Goal: Task Accomplishment & Management: Use online tool/utility

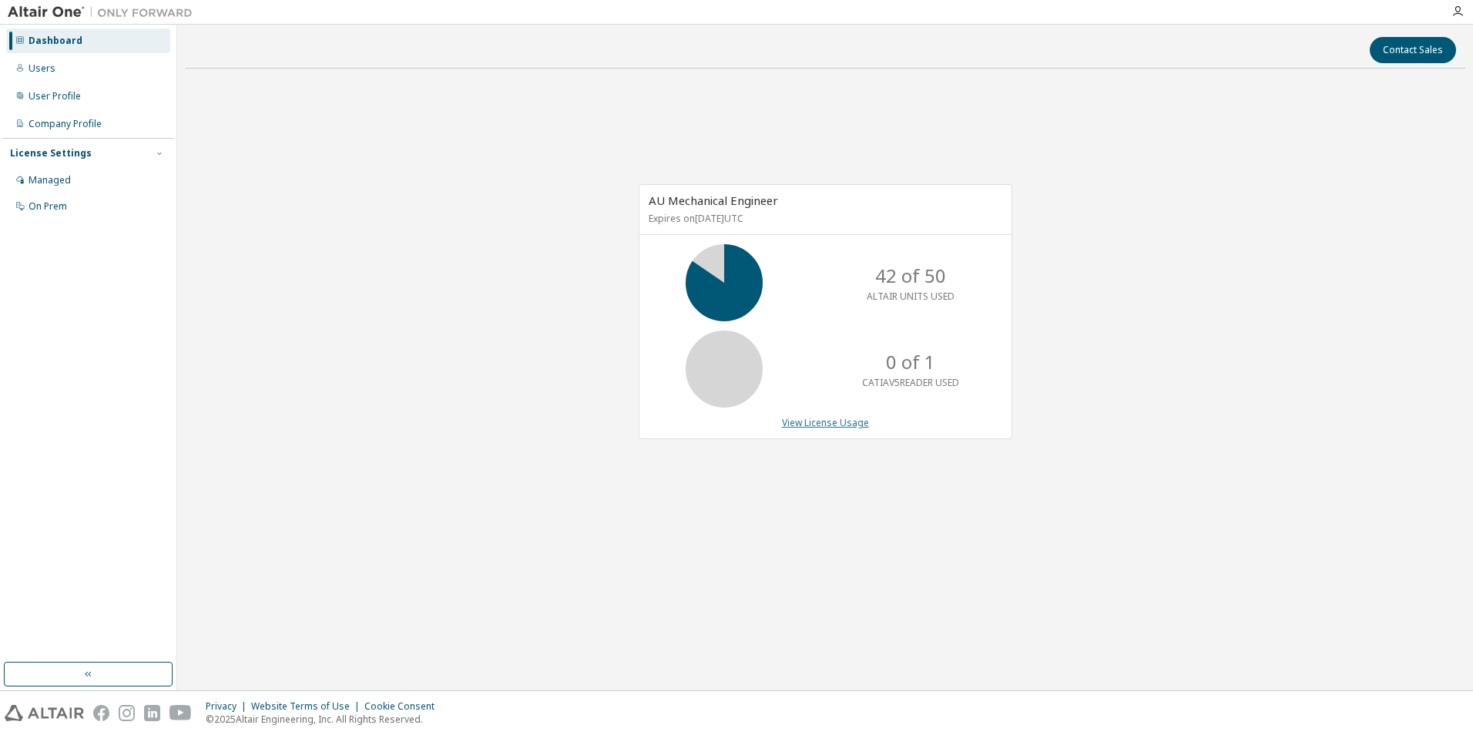
click at [809, 425] on link "View License Usage" at bounding box center [825, 422] width 87 height 13
